Goal: Find specific page/section: Find specific page/section

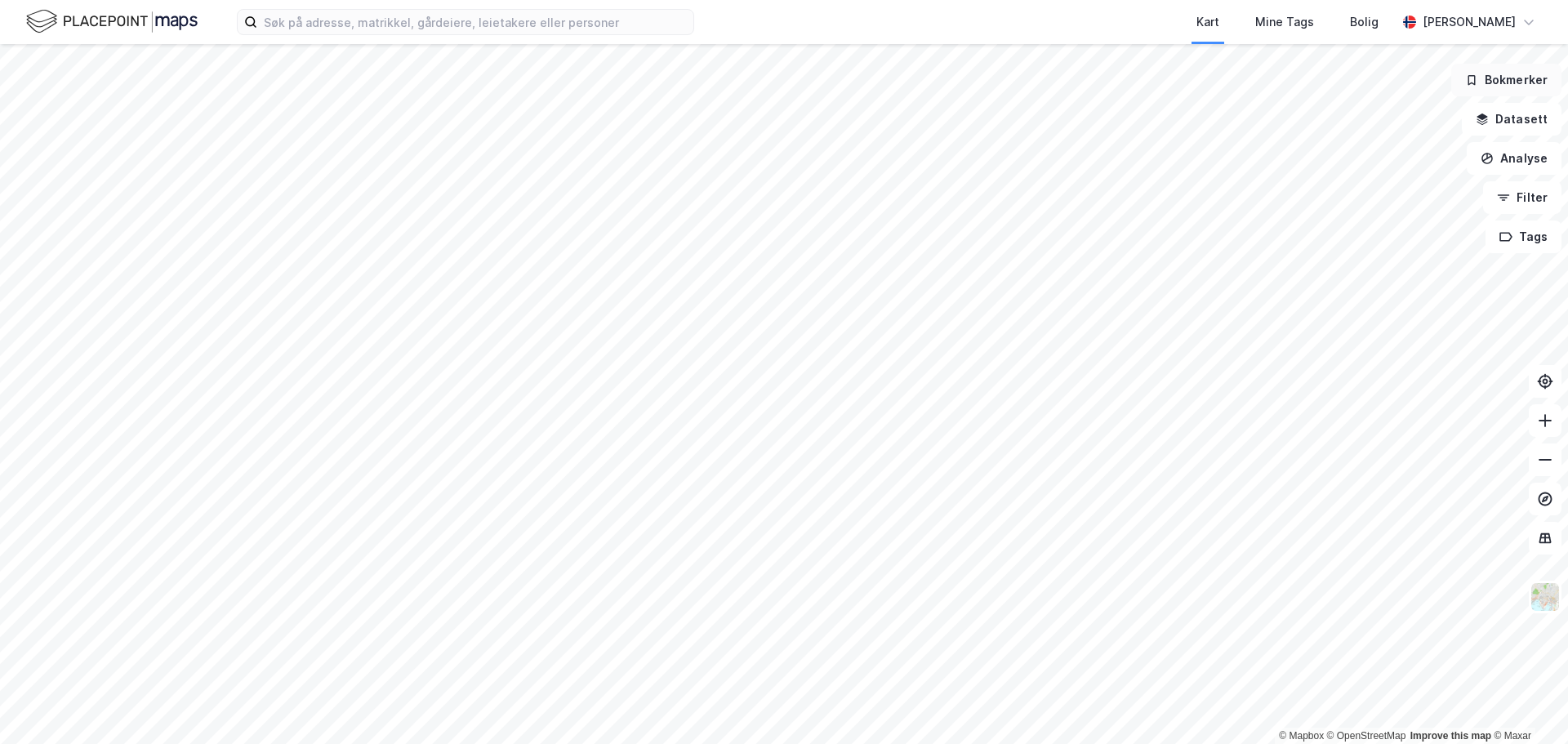
click at [1489, 83] on button "Bokmerker" at bounding box center [1506, 80] width 111 height 33
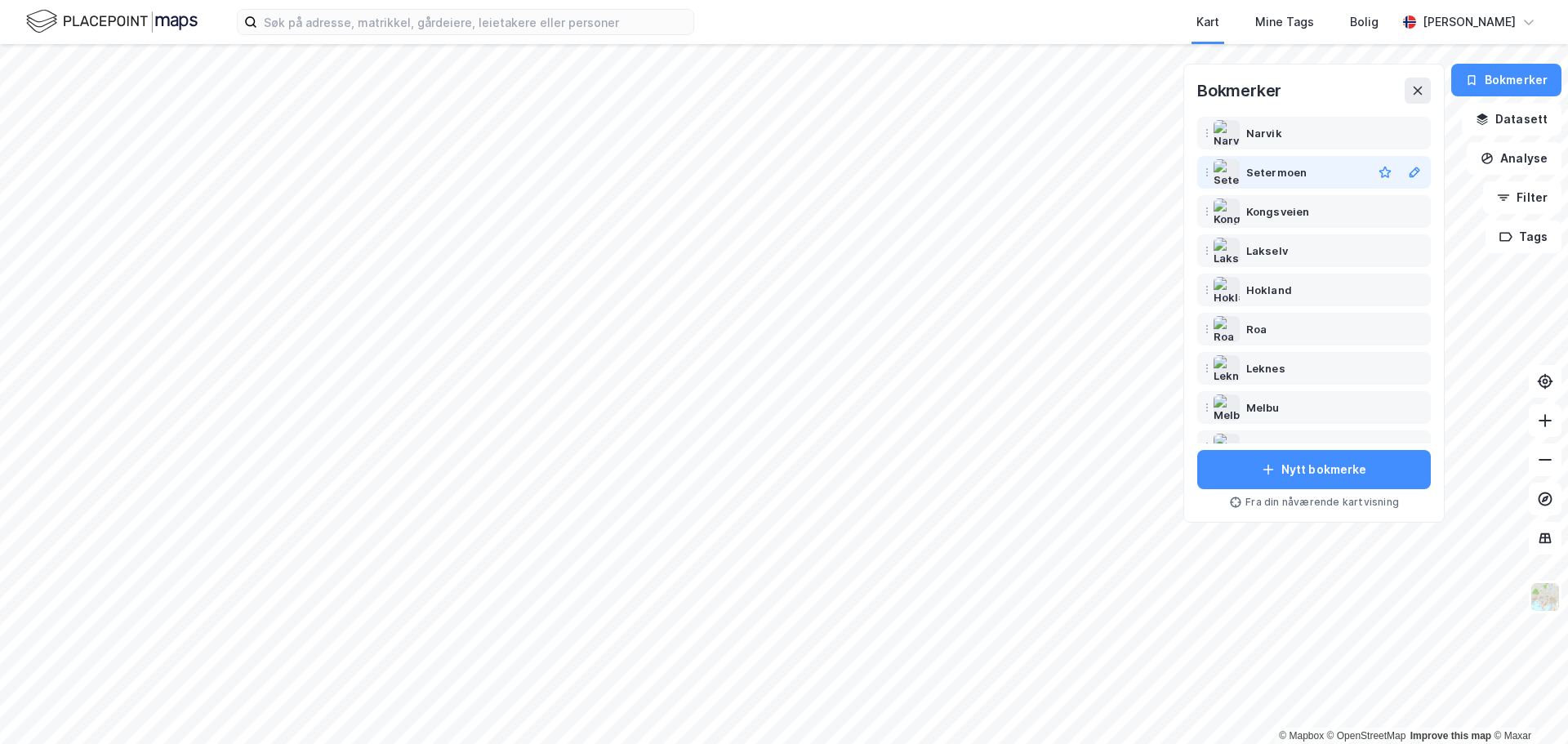
click at [1262, 170] on div "Setermoen" at bounding box center [1277, 172] width 60 height 19
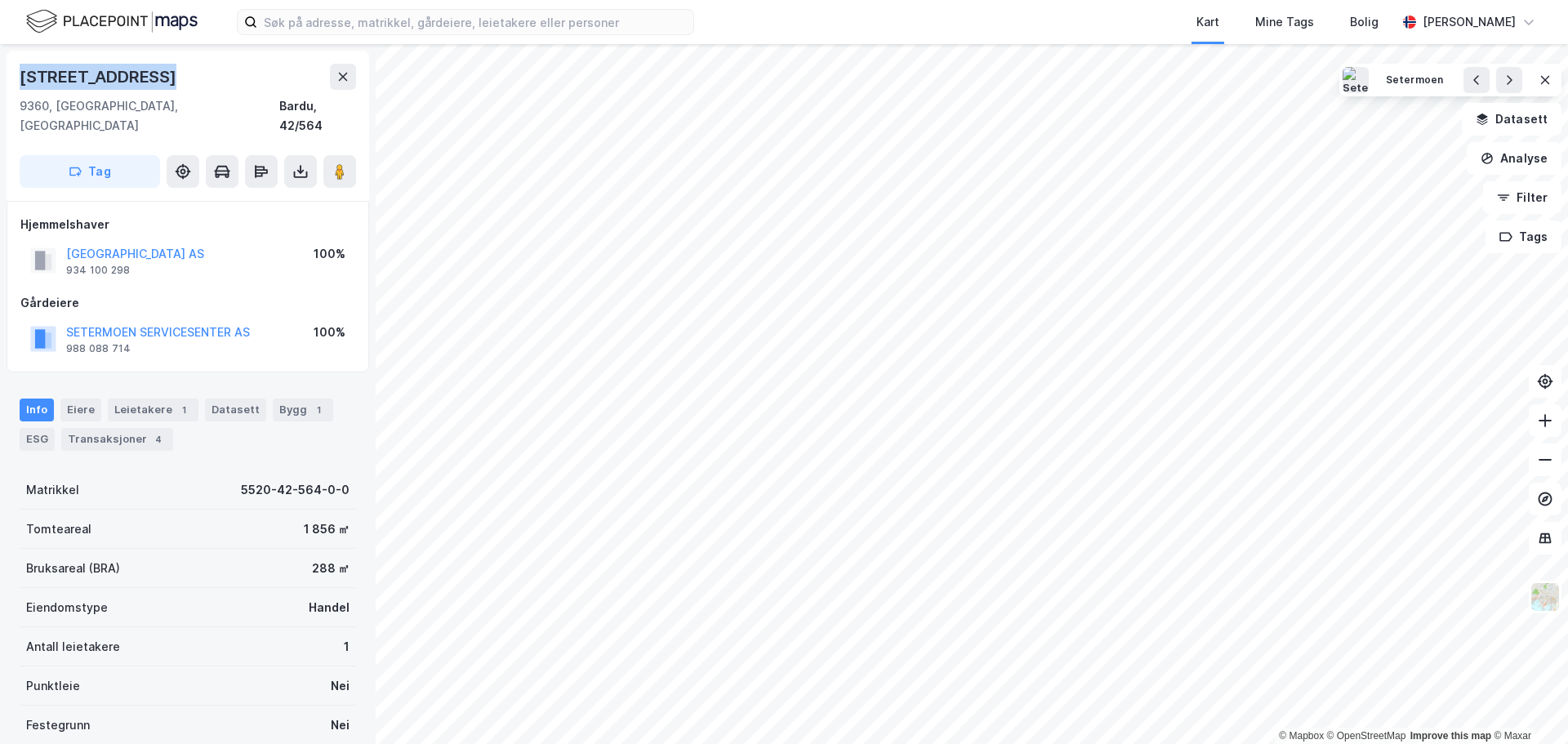
drag, startPoint x: 161, startPoint y: 72, endPoint x: 0, endPoint y: 75, distance: 161.0
click at [0, 75] on div "Altevannsveien 5 9360, [GEOGRAPHIC_DATA], [GEOGRAPHIC_DATA], 42/564 Tag Hjemmel…" at bounding box center [187, 394] width 376 height 700
click at [121, 101] on div "9360, [GEOGRAPHIC_DATA], [GEOGRAPHIC_DATA]" at bounding box center [149, 115] width 260 height 39
drag, startPoint x: 131, startPoint y: 111, endPoint x: 17, endPoint y: 85, distance: 116.9
click at [17, 85] on div "[STREET_ADDRESS]" at bounding box center [187, 125] width 363 height 150
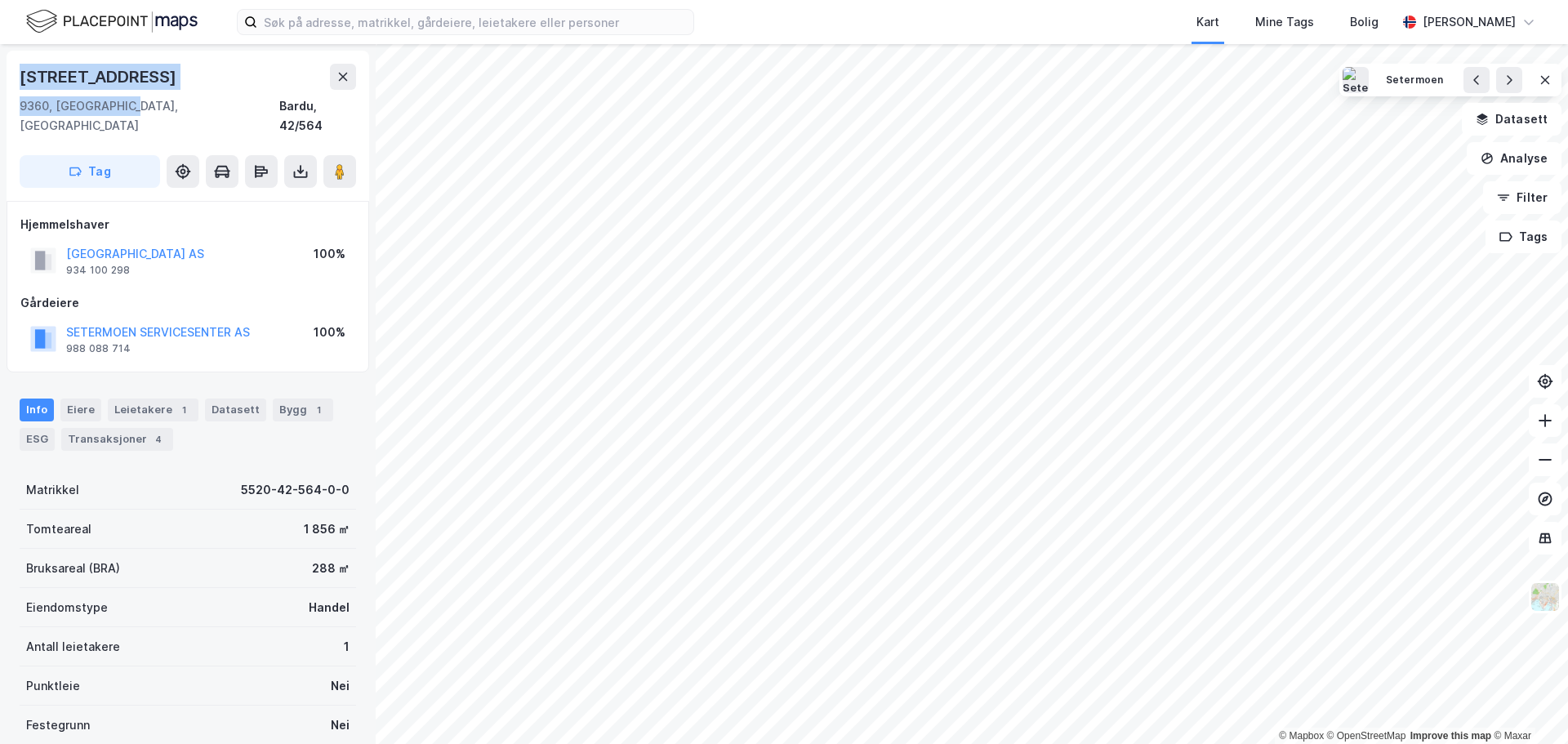
copy div "[STREET_ADDRESS]"
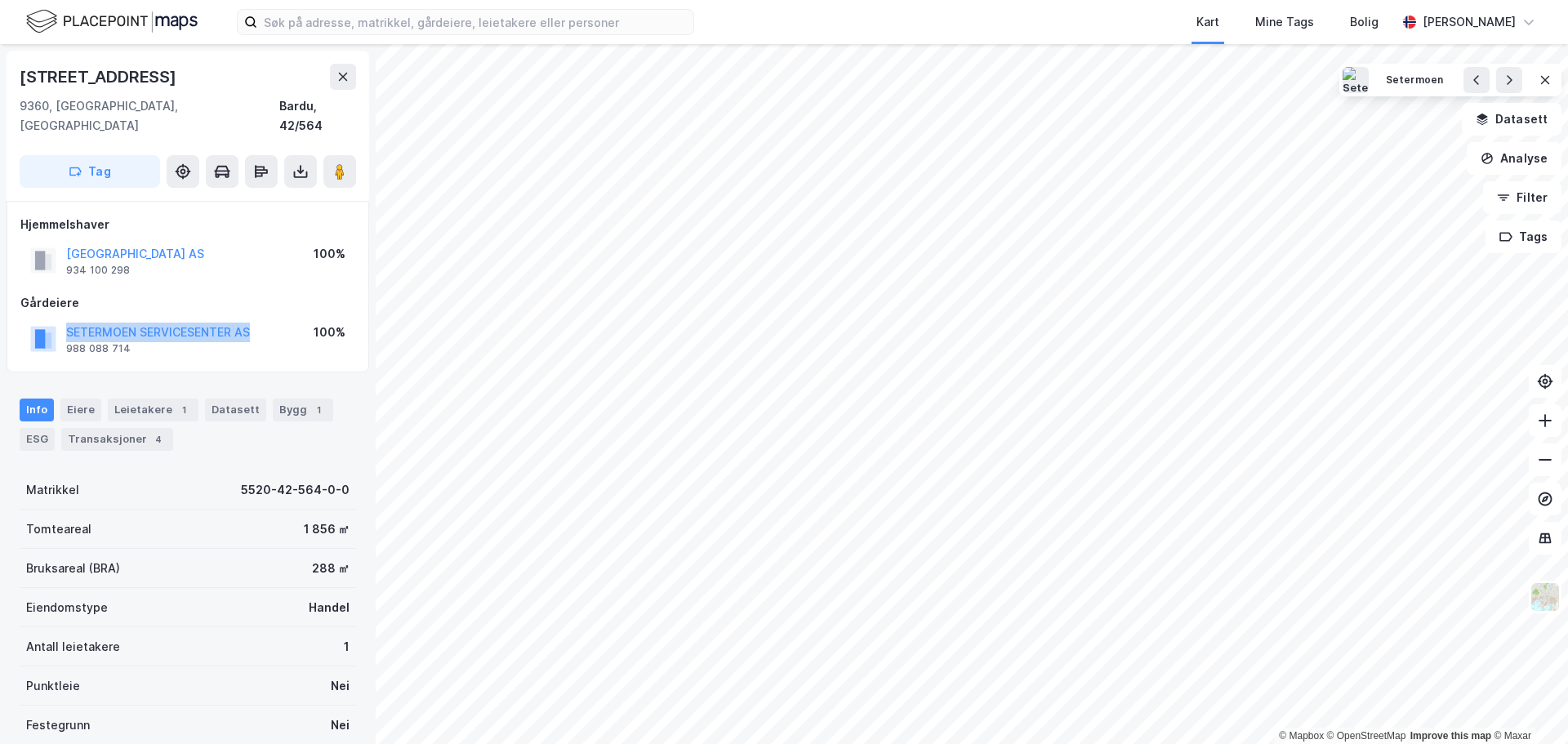
drag, startPoint x: 254, startPoint y: 319, endPoint x: 65, endPoint y: 317, distance: 189.0
click at [65, 319] on div "SETERMOEN SERVICESENTER AS 988 088 714 100%" at bounding box center [187, 338] width 334 height 39
copy button "SETERMOEN SERVICESENTER AS"
